Goal: Navigation & Orientation: Find specific page/section

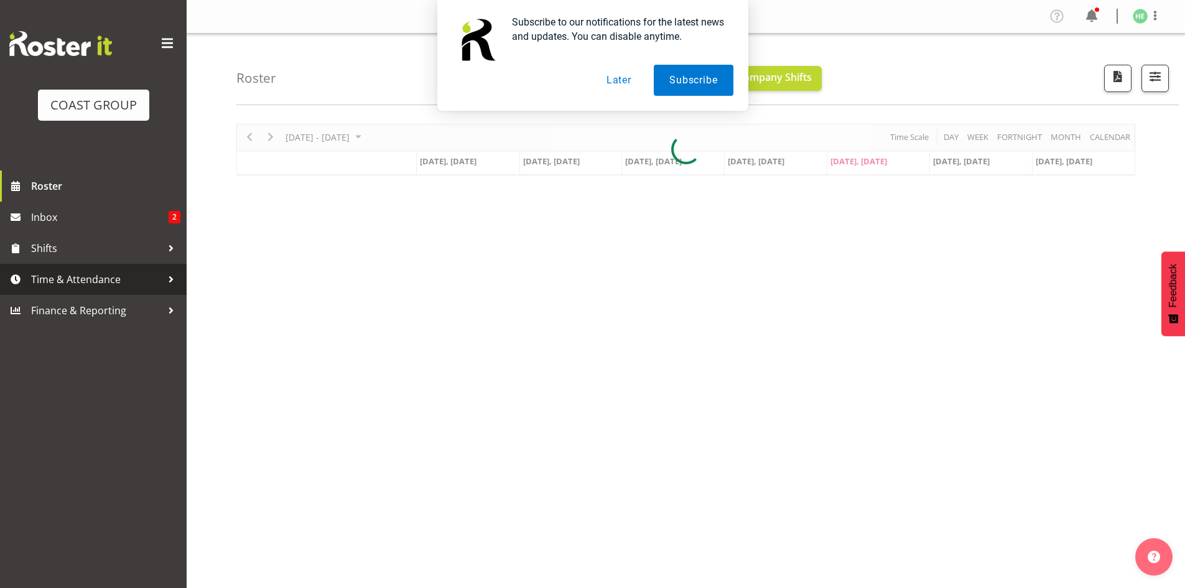
click at [129, 281] on span "Time & Attendance" at bounding box center [96, 279] width 131 height 19
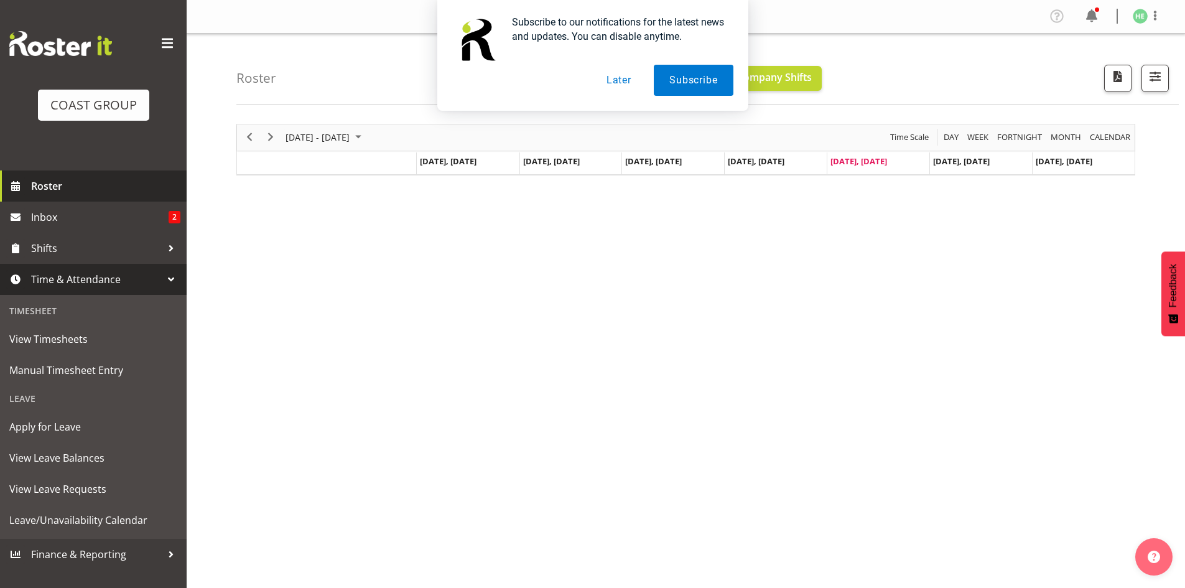
click at [79, 185] on span "Roster" at bounding box center [105, 186] width 149 height 19
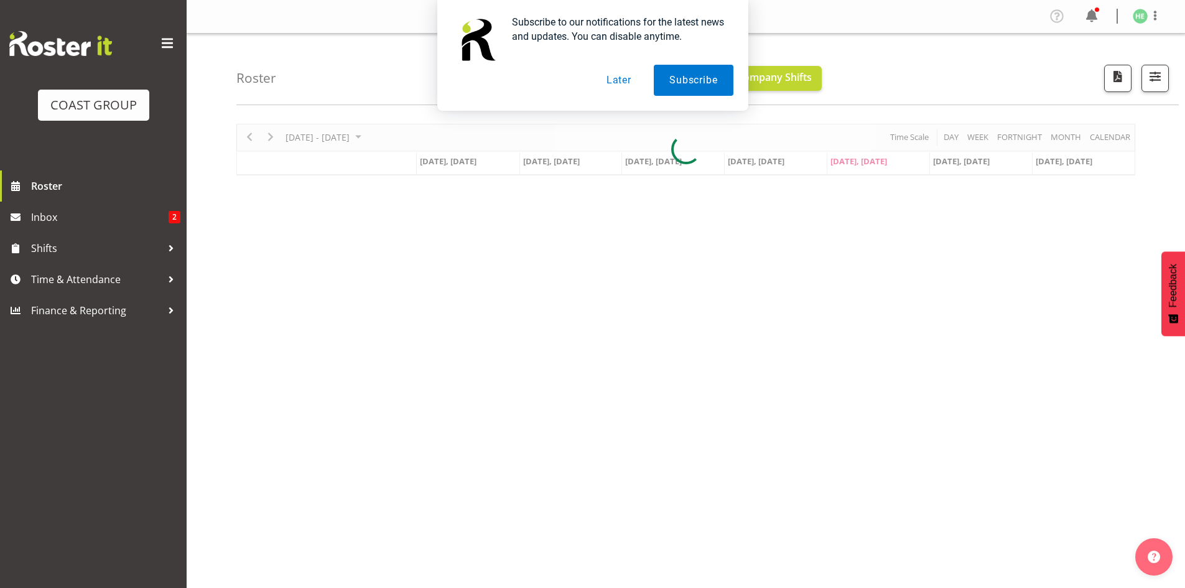
click at [621, 84] on button "Later" at bounding box center [619, 80] width 56 height 31
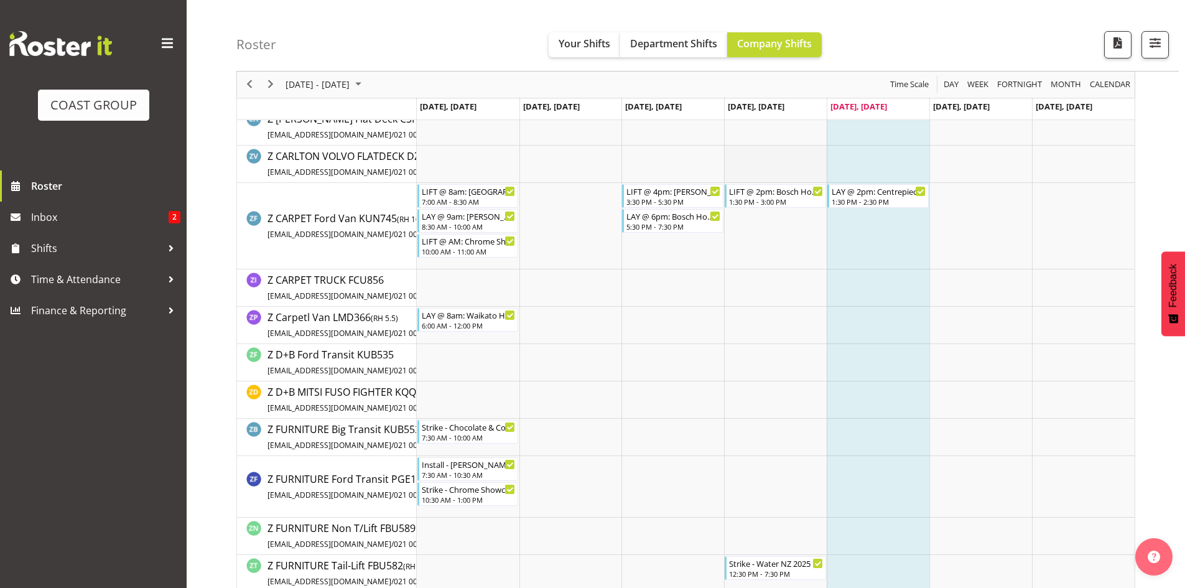
scroll to position [4306, 0]
